Goal: Information Seeking & Learning: Learn about a topic

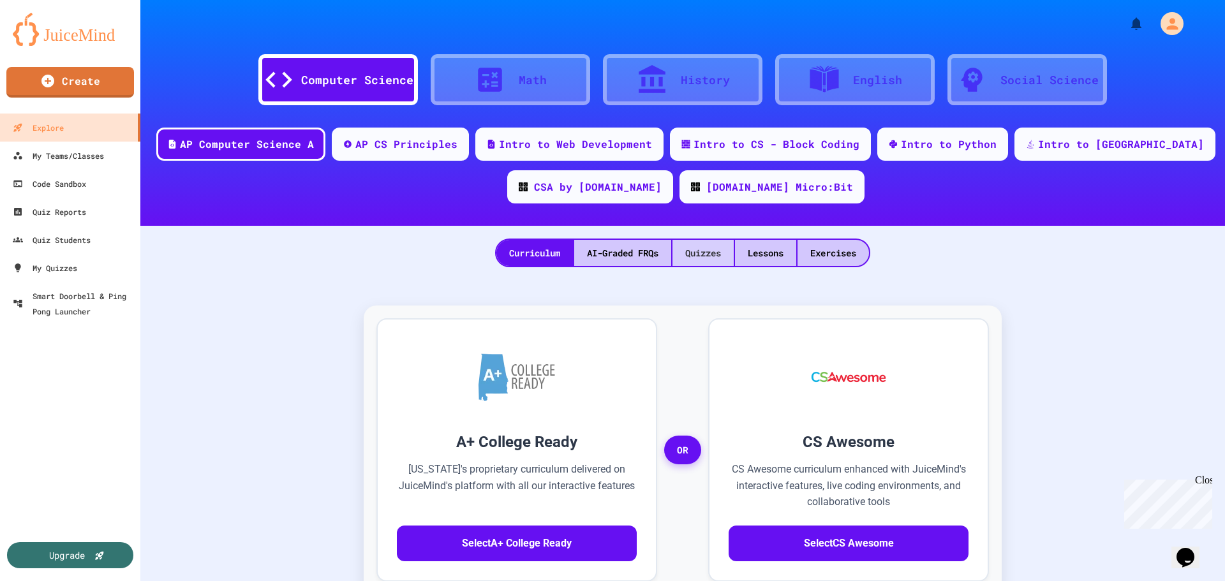
click at [693, 259] on div "Quizzes" at bounding box center [702, 253] width 61 height 26
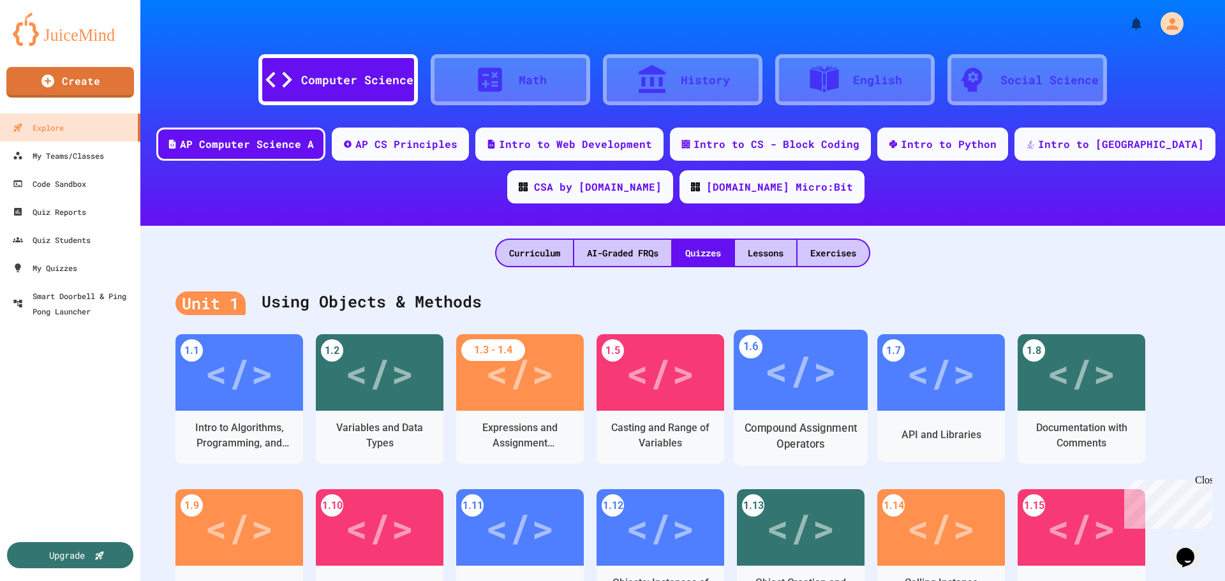
click at [776, 403] on div "</>" at bounding box center [801, 370] width 134 height 80
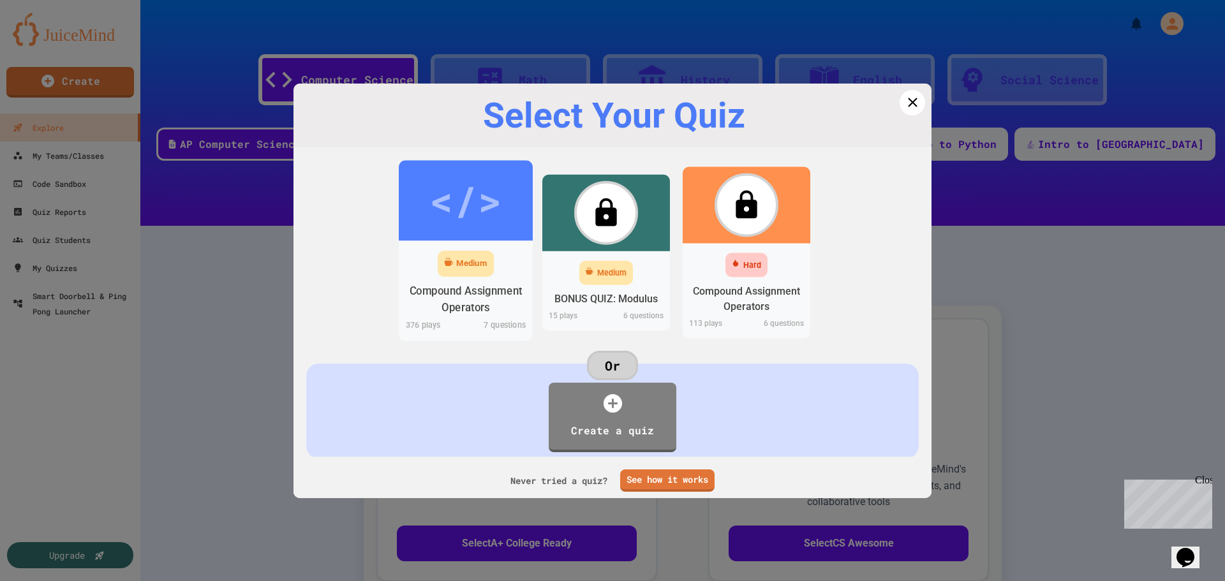
click at [459, 260] on div "Medium" at bounding box center [471, 263] width 31 height 13
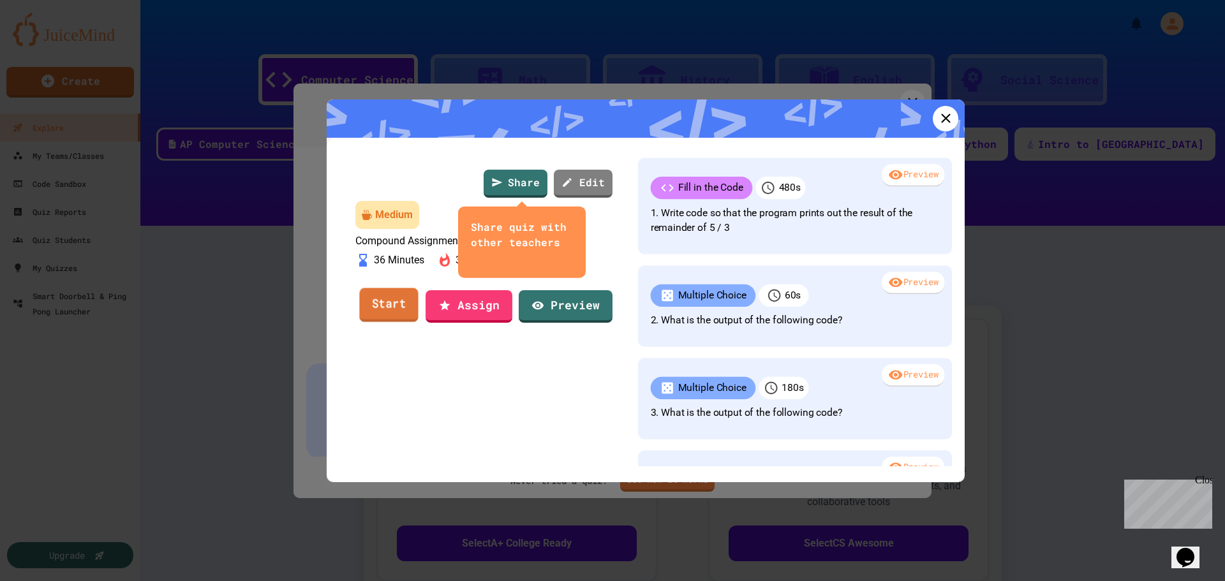
click at [388, 323] on link "Start" at bounding box center [388, 305] width 59 height 34
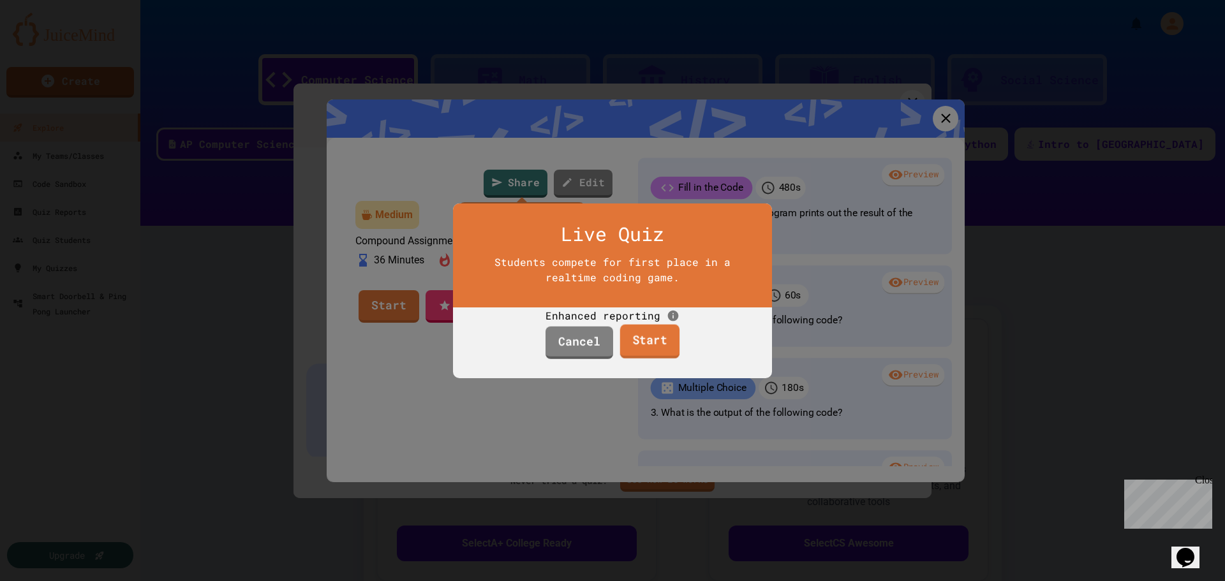
click at [633, 359] on link "Start" at bounding box center [648, 341] width 59 height 34
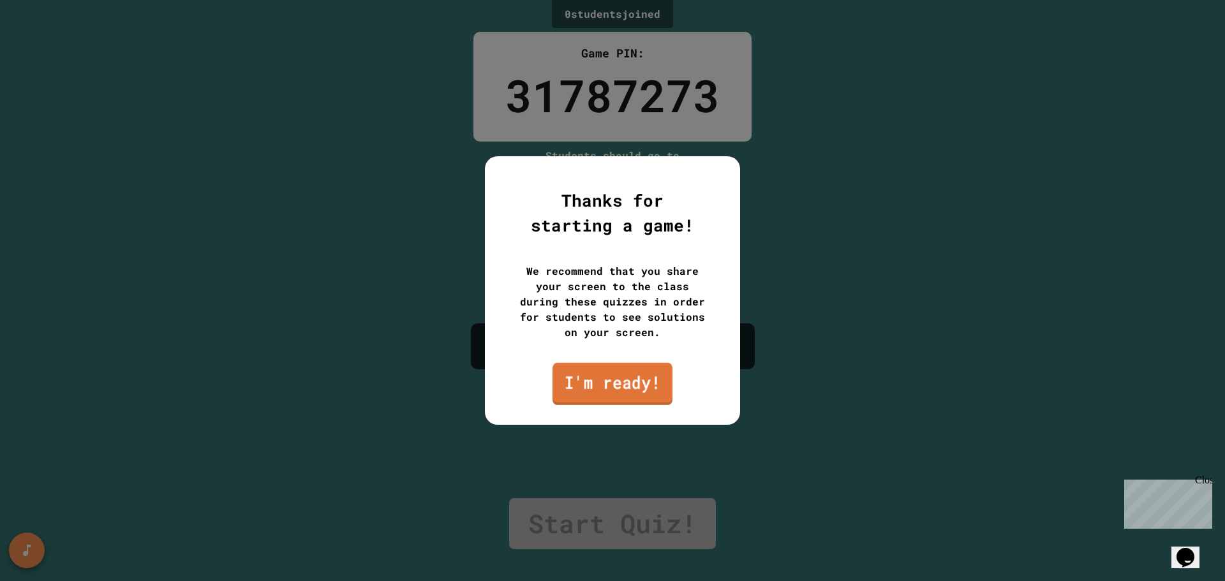
click at [597, 375] on link "I'm ready!" at bounding box center [612, 384] width 120 height 42
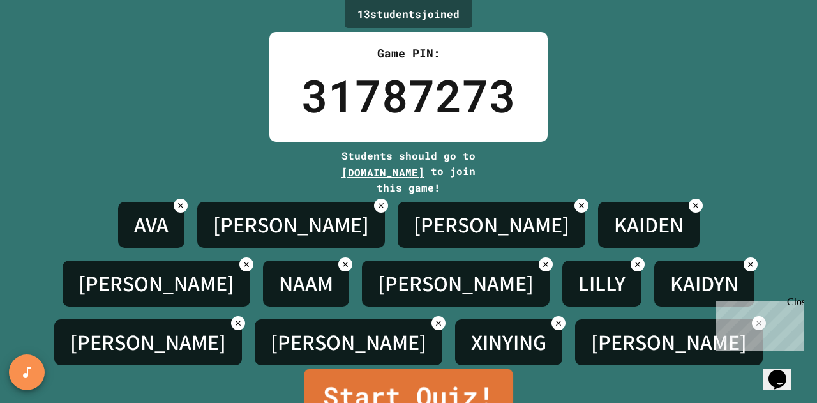
click at [455, 369] on link "Start Quiz!" at bounding box center [408, 397] width 209 height 56
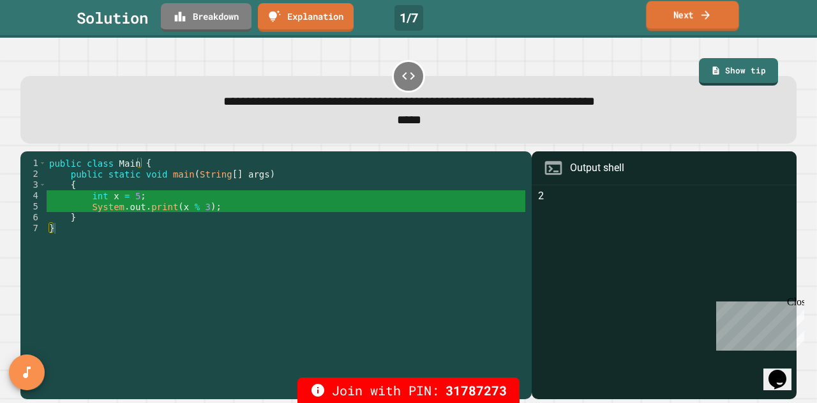
click at [668, 19] on link "Next" at bounding box center [692, 16] width 93 height 30
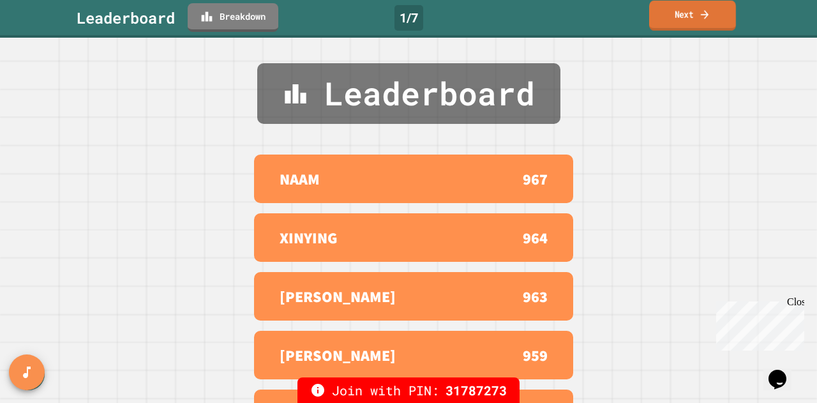
click at [695, 19] on link "Next" at bounding box center [692, 16] width 87 height 30
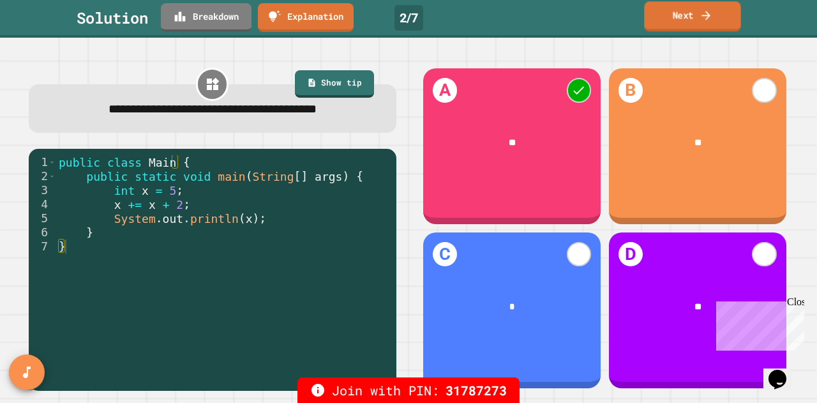
click at [707, 22] on link "Next" at bounding box center [692, 16] width 96 height 30
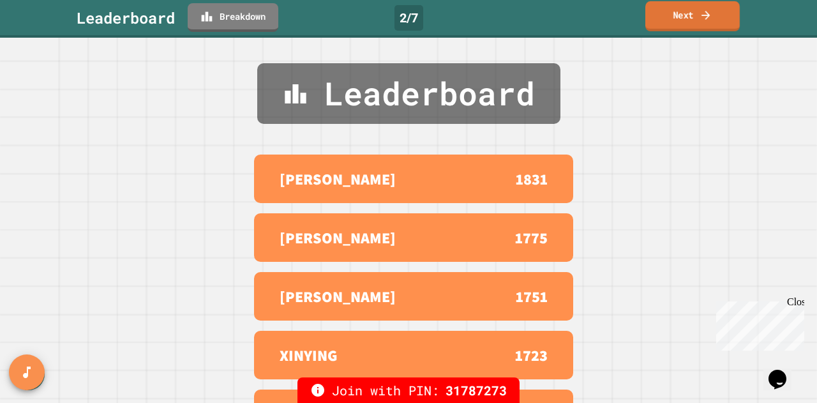
click at [693, 18] on link "Next" at bounding box center [692, 16] width 94 height 30
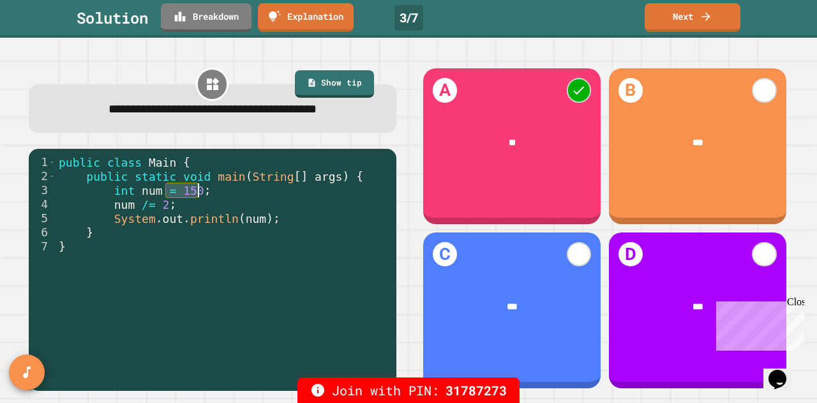
click at [204, 188] on div "public class Main { public static void main ( String [ ] args ) { int num = 150…" at bounding box center [223, 267] width 334 height 225
drag, startPoint x: 91, startPoint y: 204, endPoint x: 185, endPoint y: 207, distance: 94.4
click at [185, 207] on div "public class Main { public static void main ( String [ ] args ) { int num = 150…" at bounding box center [223, 267] width 334 height 225
type textarea "*********"
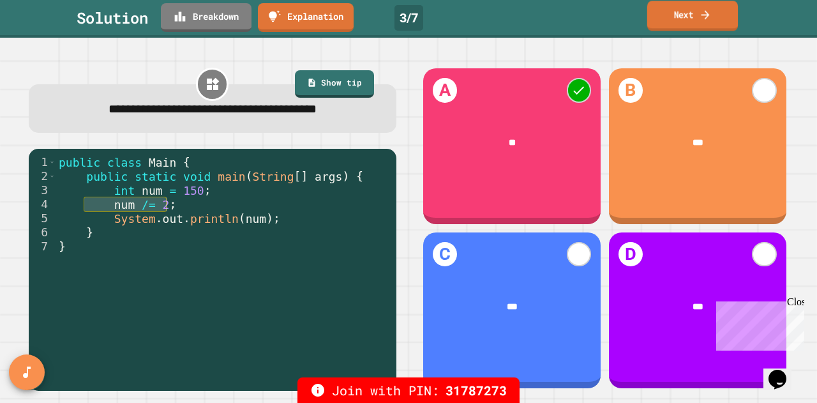
click at [671, 19] on link "Next" at bounding box center [692, 16] width 91 height 30
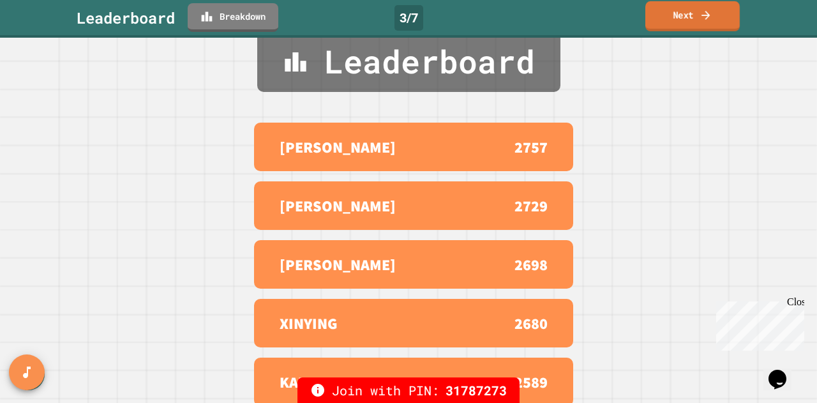
scroll to position [50, 0]
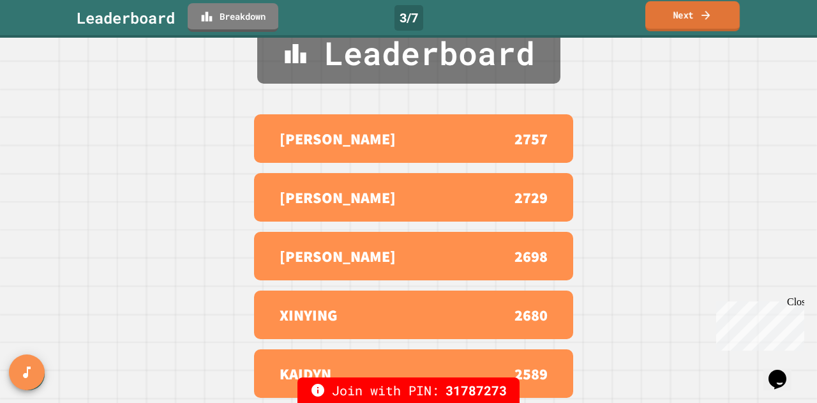
click at [702, 22] on link "Next" at bounding box center [692, 16] width 94 height 30
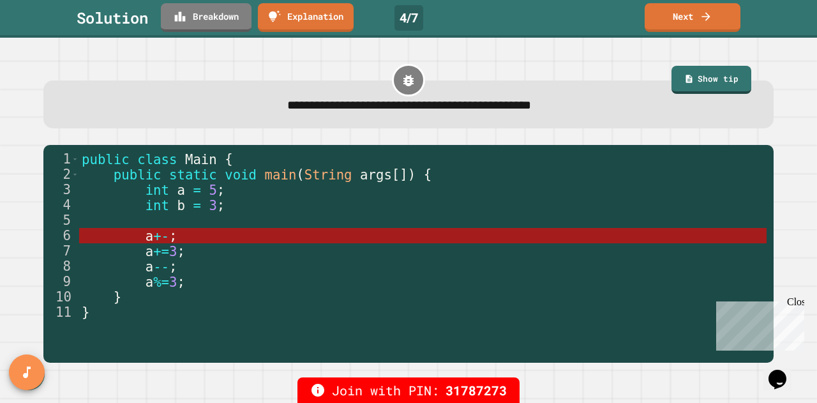
click at [695, 26] on link "Next" at bounding box center [692, 17] width 96 height 29
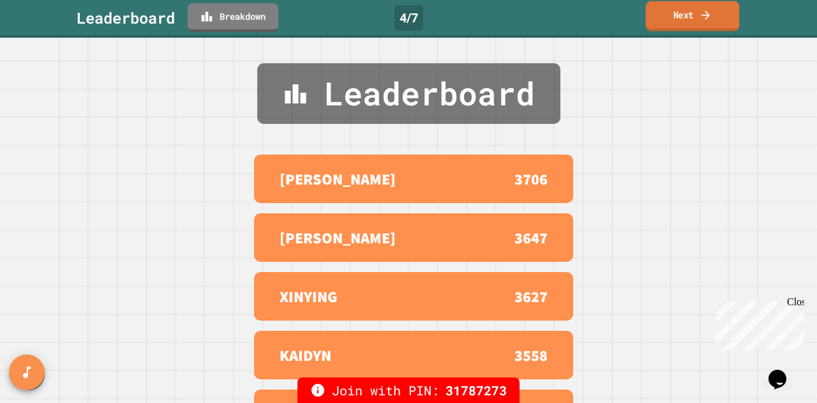
click at [683, 22] on link "Next" at bounding box center [693, 16] width 94 height 30
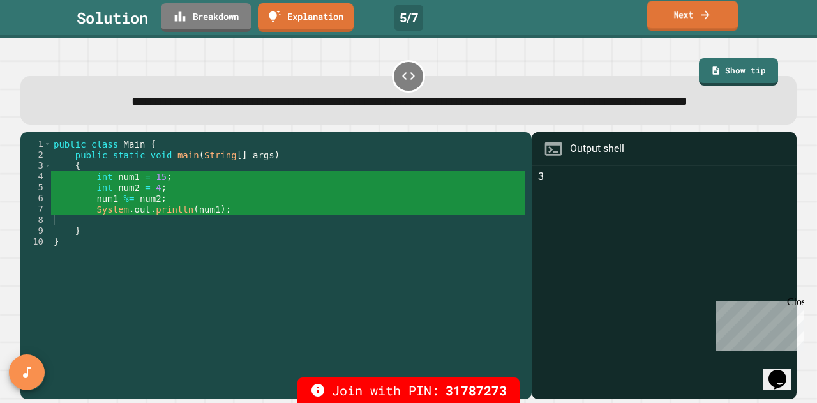
click at [680, 17] on link "Next" at bounding box center [692, 16] width 91 height 30
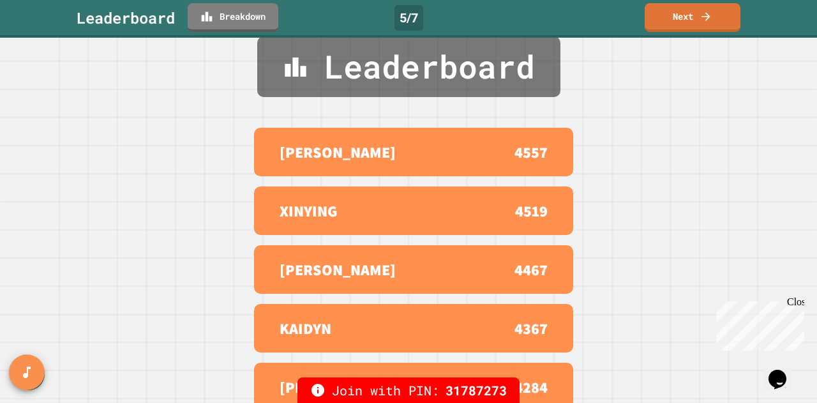
scroll to position [50, 0]
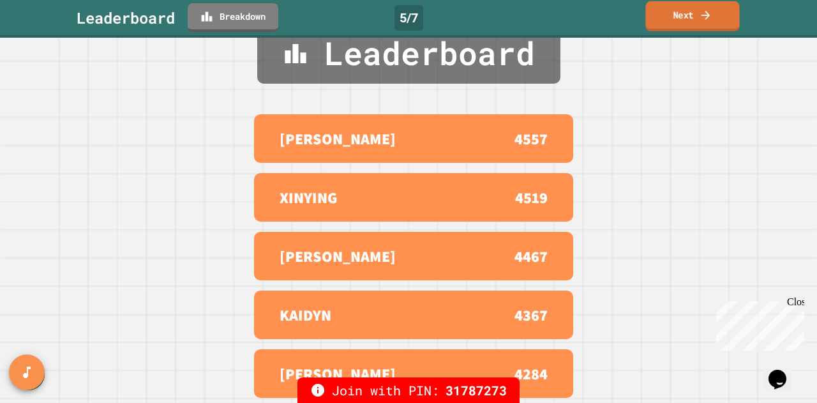
click at [702, 17] on icon at bounding box center [705, 14] width 13 height 13
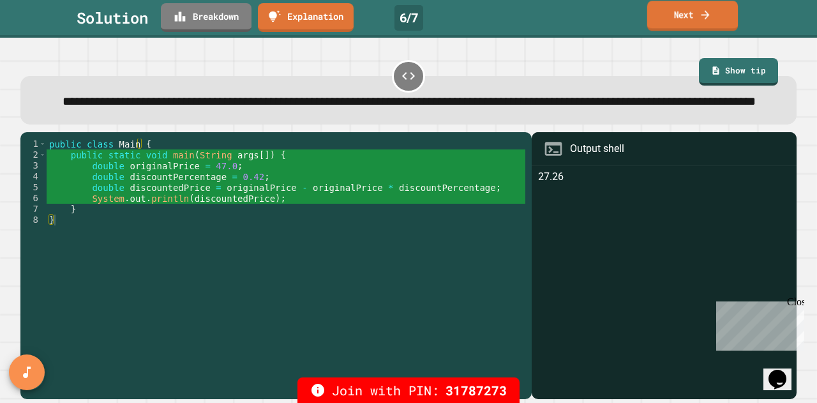
click at [687, 15] on link "Next" at bounding box center [692, 16] width 91 height 30
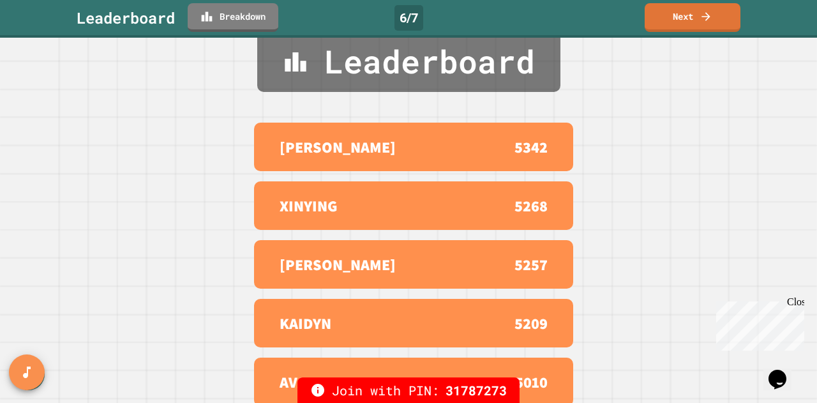
scroll to position [50, 0]
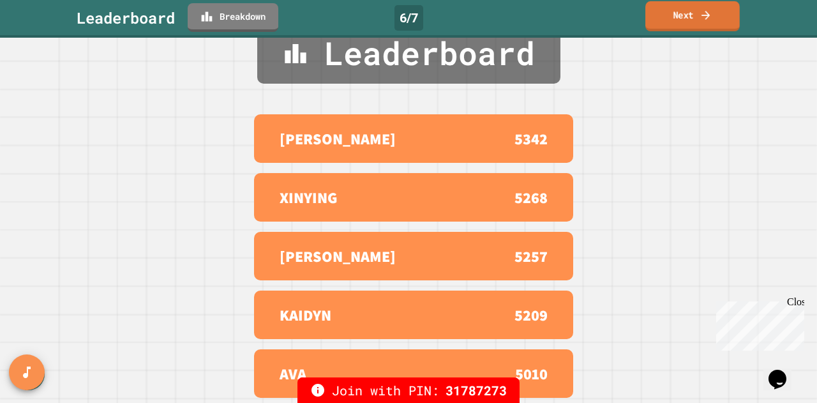
click at [686, 17] on link "Next" at bounding box center [692, 16] width 94 height 30
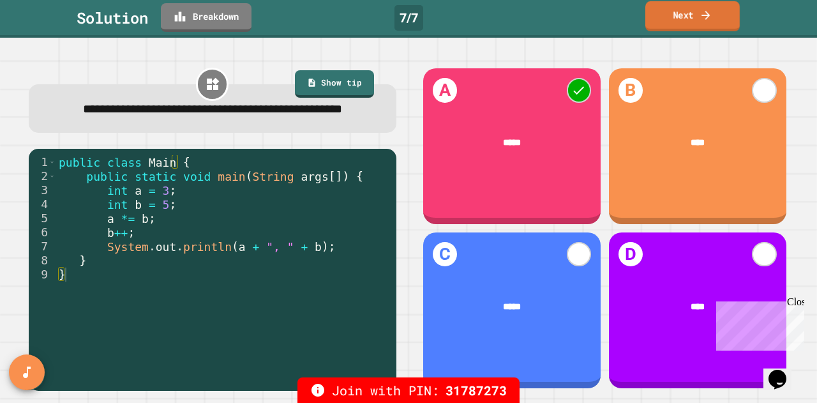
click at [697, 19] on link "Next" at bounding box center [692, 16] width 94 height 30
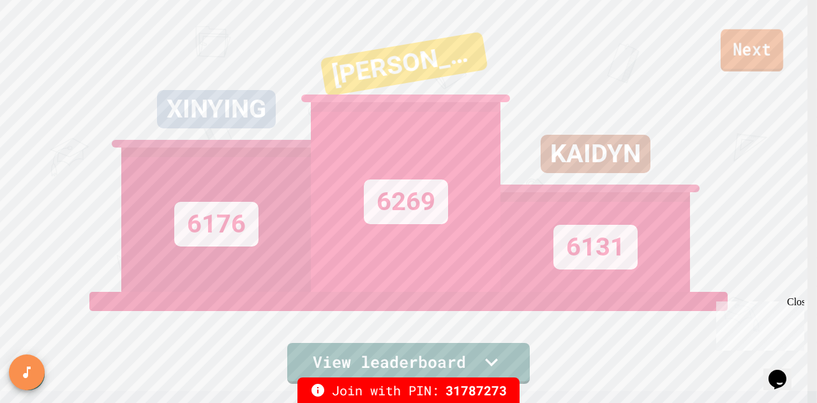
click at [757, 54] on link "Next" at bounding box center [751, 50] width 63 height 42
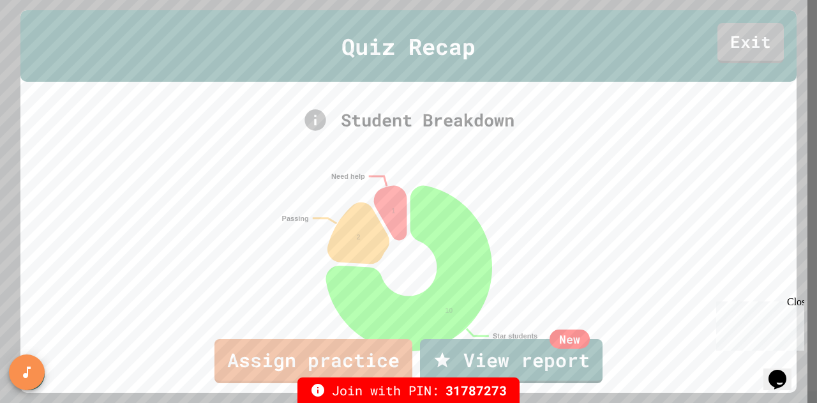
click at [468, 244] on icon "Star students Passing Need help 10 2 1" at bounding box center [408, 286] width 415 height 255
drag, startPoint x: 754, startPoint y: 49, endPoint x: 764, endPoint y: 50, distance: 10.3
click at [764, 50] on link "Exit" at bounding box center [751, 41] width 66 height 42
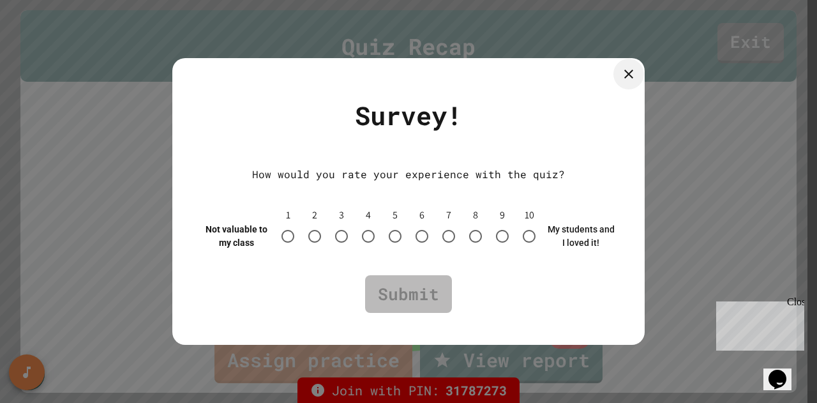
click at [621, 74] on div at bounding box center [628, 74] width 31 height 31
